Goal: Check status: Check status

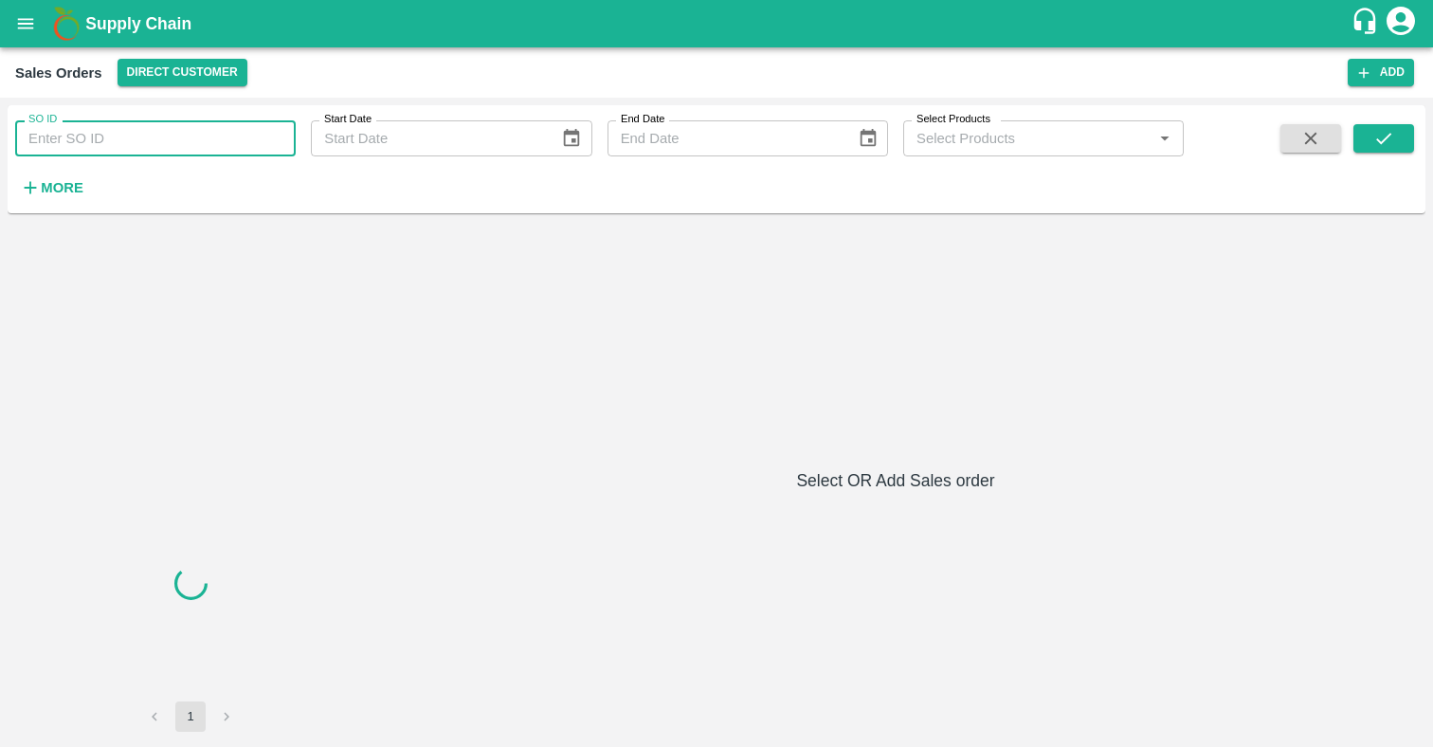
click at [72, 134] on input "SO ID" at bounding box center [155, 138] width 281 height 36
paste input "599302"
type input "599302"
click at [1371, 135] on button "submit" at bounding box center [1384, 138] width 61 height 28
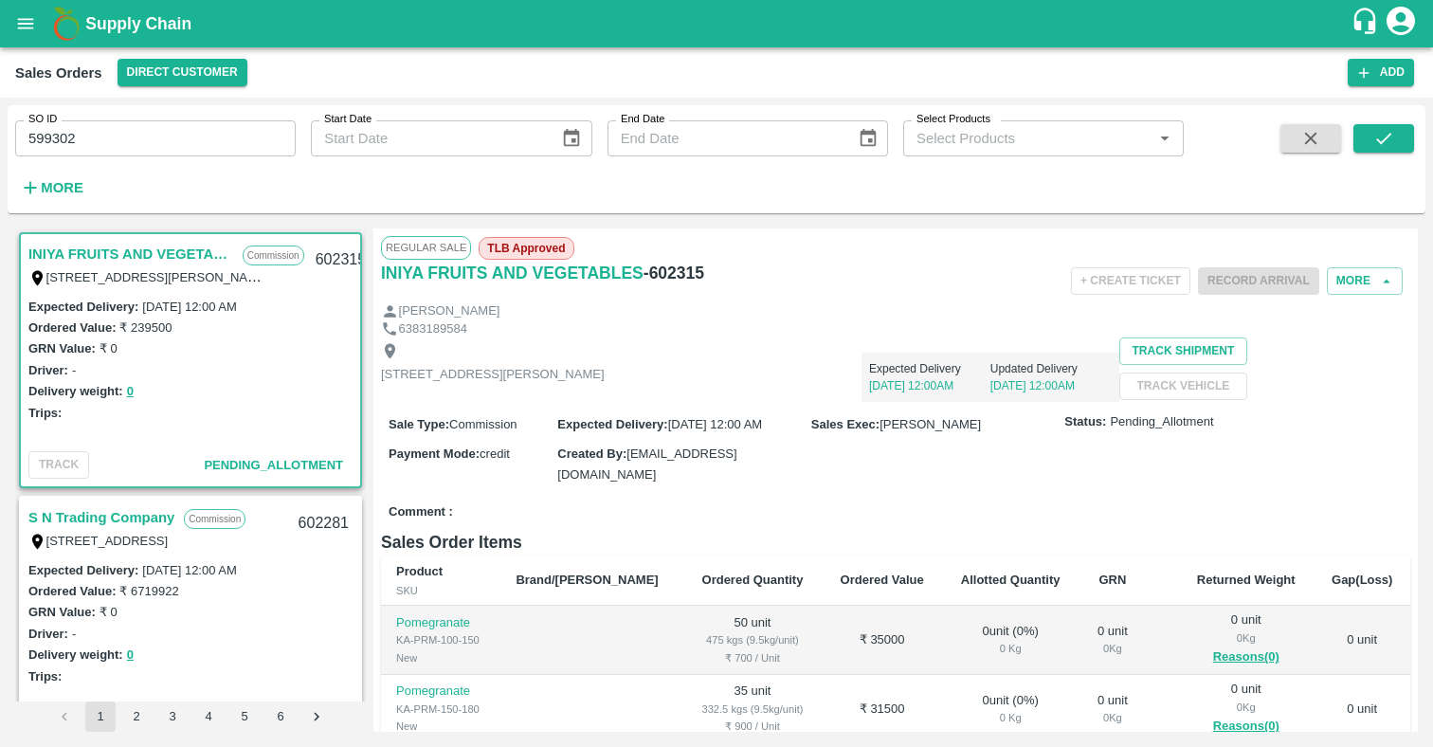
click at [113, 142] on input "599302" at bounding box center [155, 138] width 281 height 36
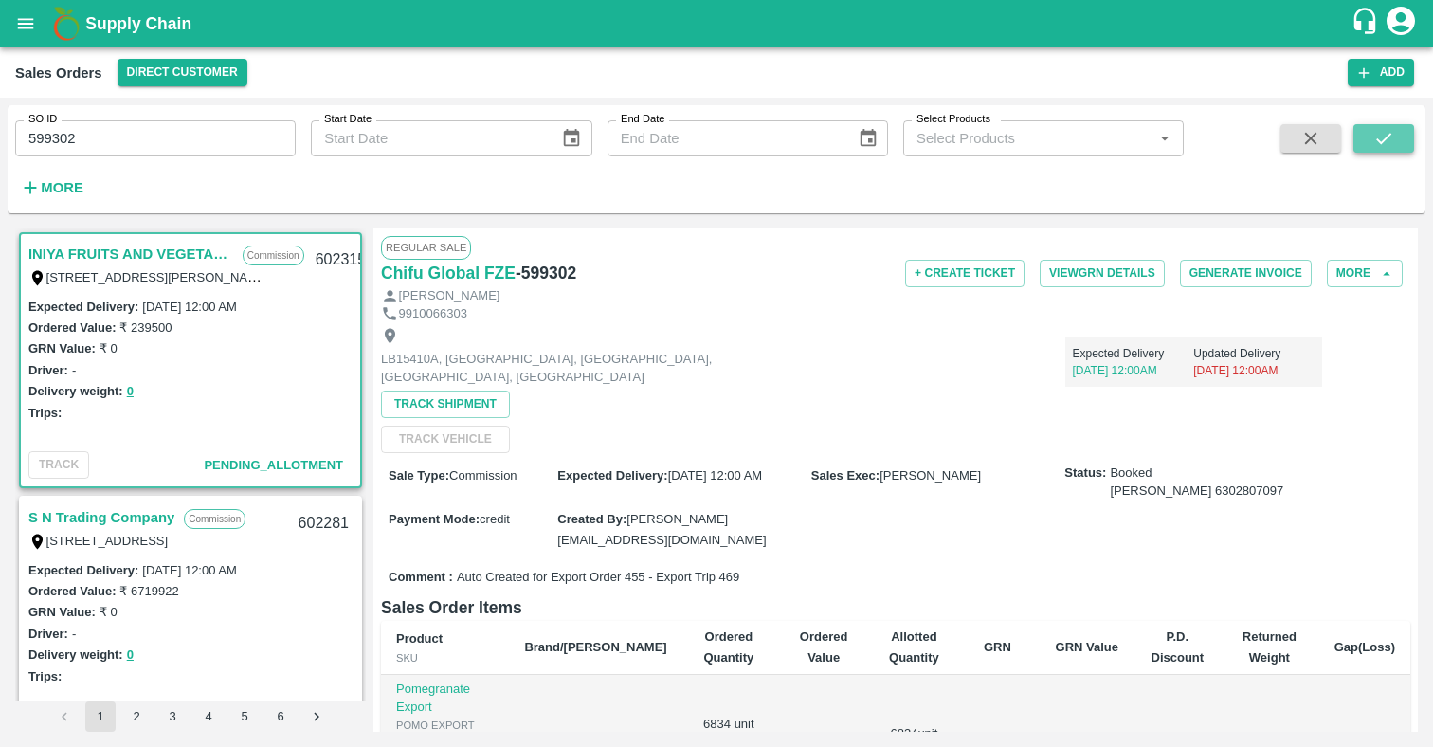
click at [1385, 125] on button "submit" at bounding box center [1384, 138] width 61 height 28
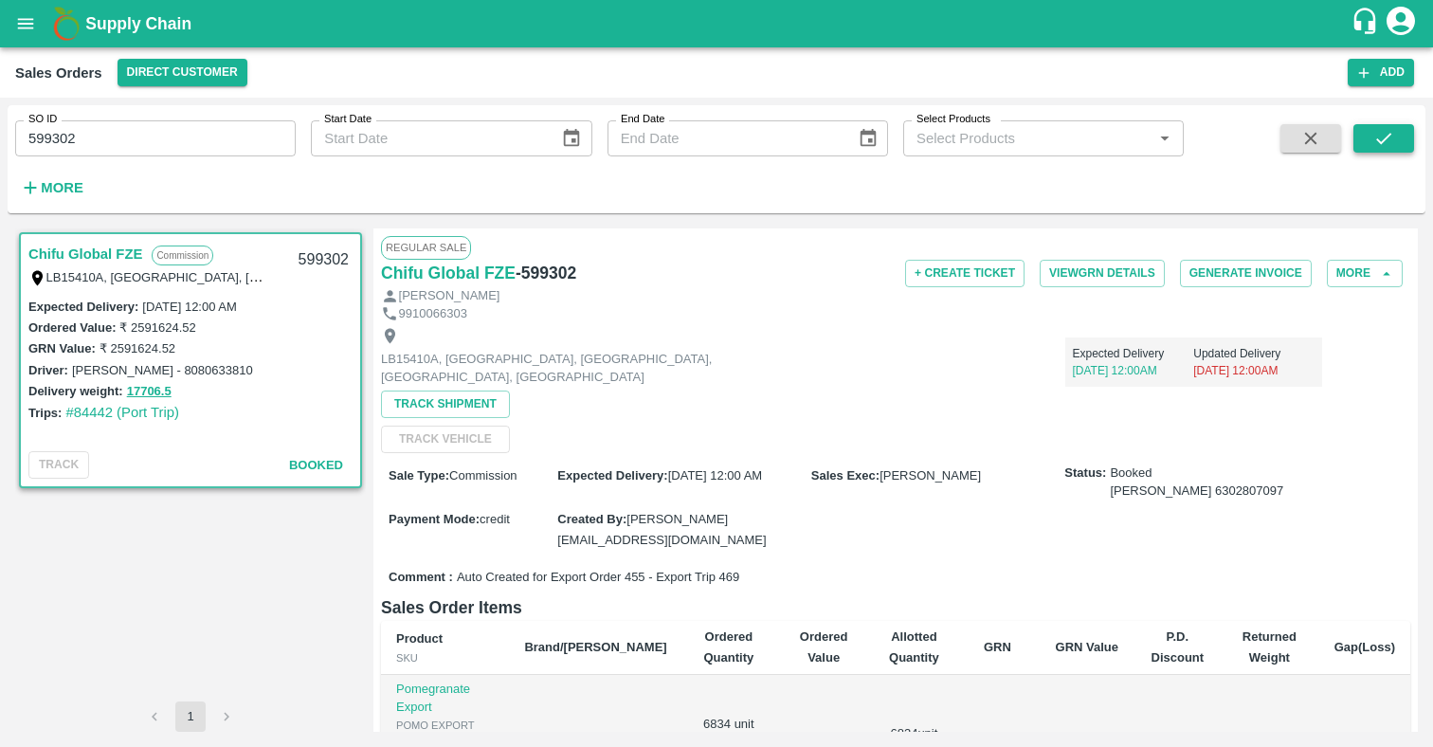
click at [1379, 140] on icon "submit" at bounding box center [1384, 138] width 15 height 11
